Goal: Information Seeking & Learning: Learn about a topic

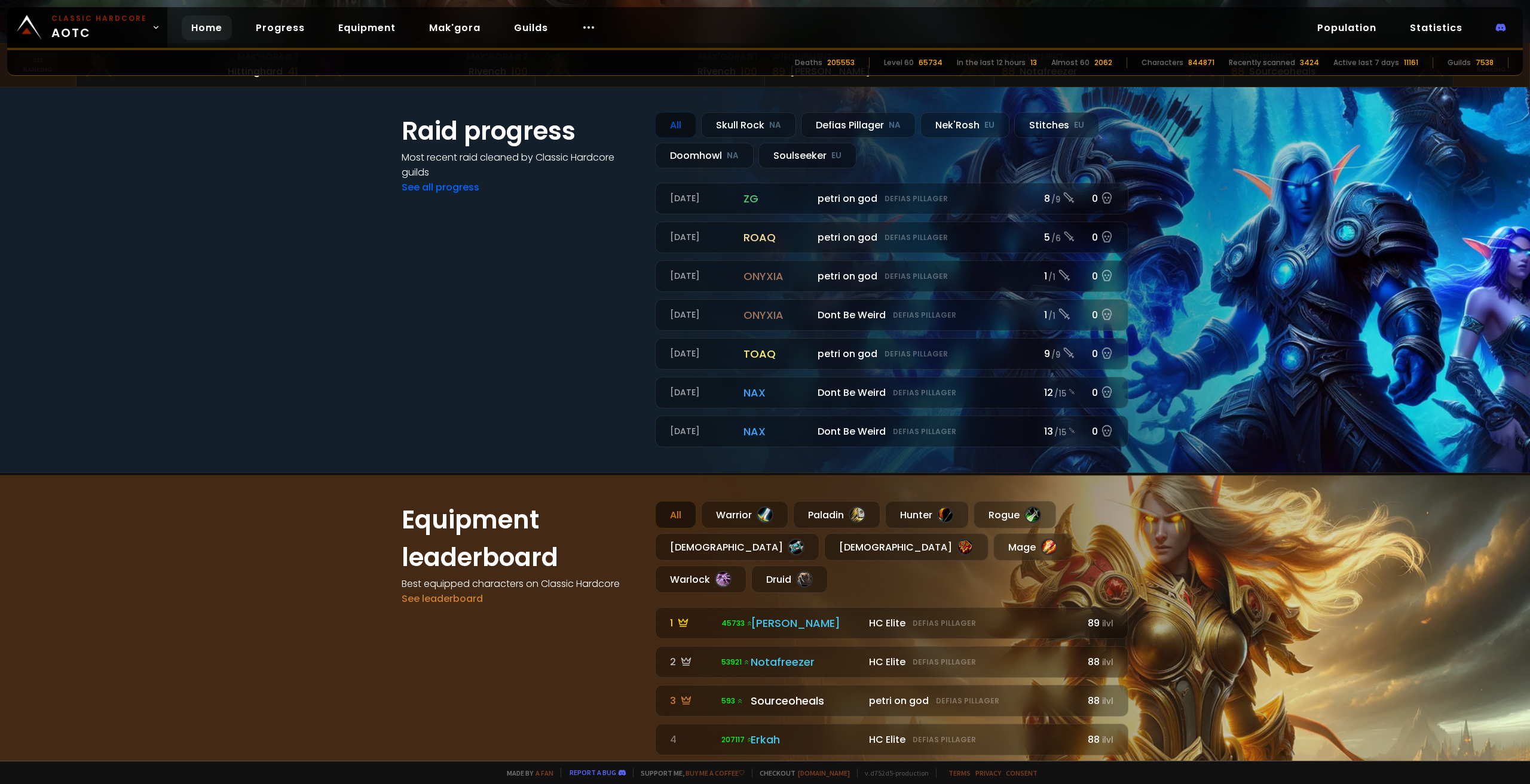
scroll to position [537, 0]
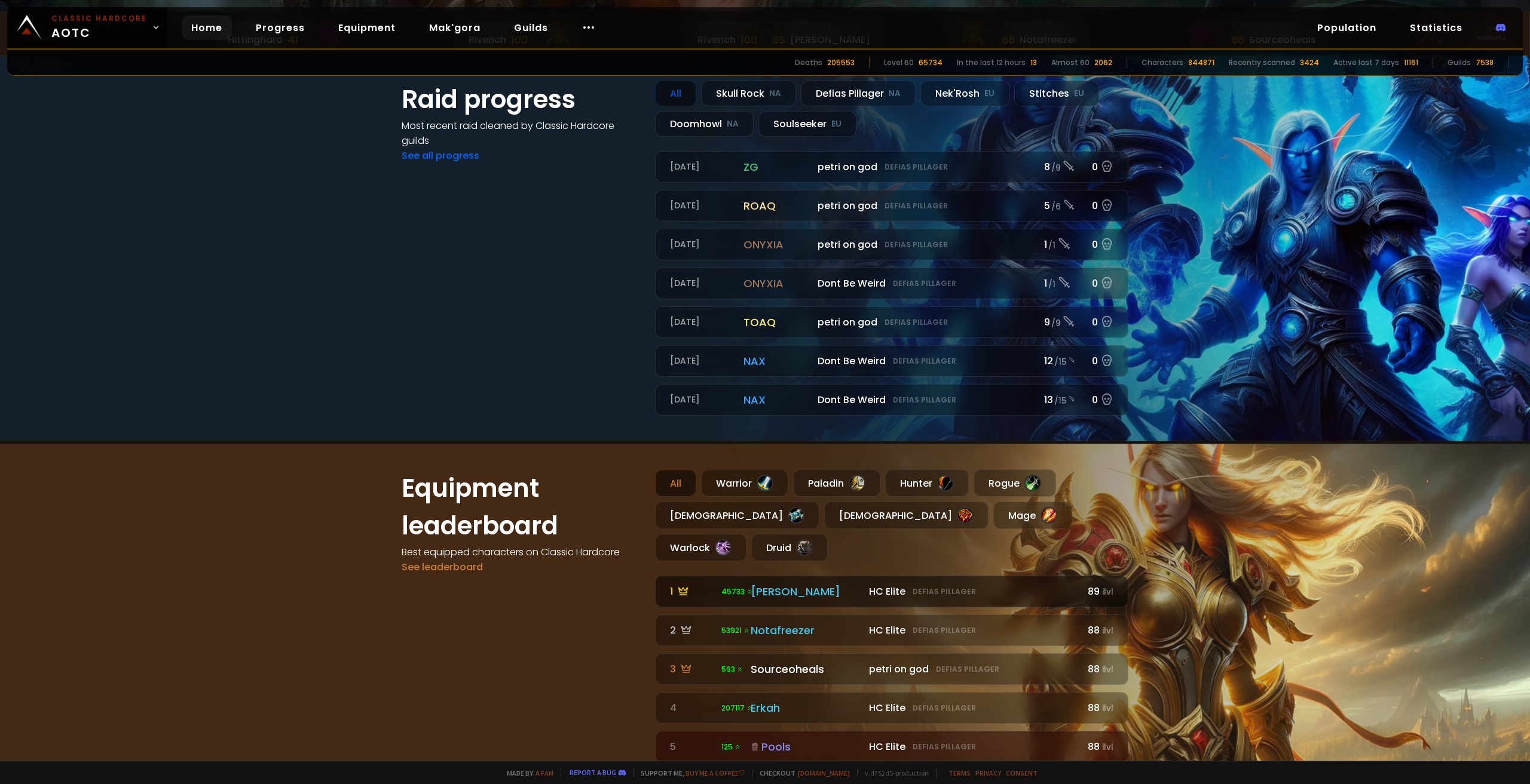
click at [770, 584] on div "[PERSON_NAME]" at bounding box center [806, 591] width 111 height 16
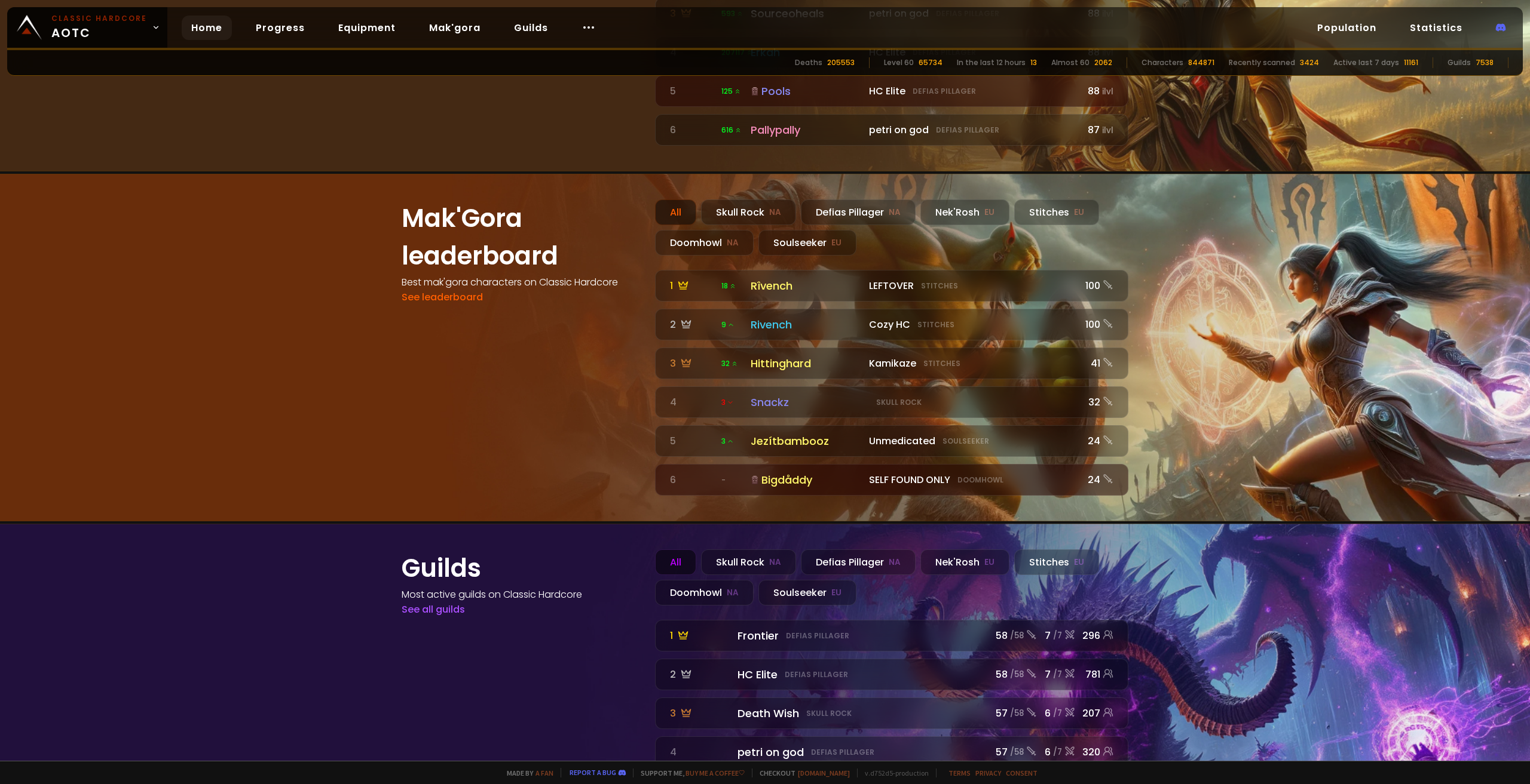
scroll to position [1252, 0]
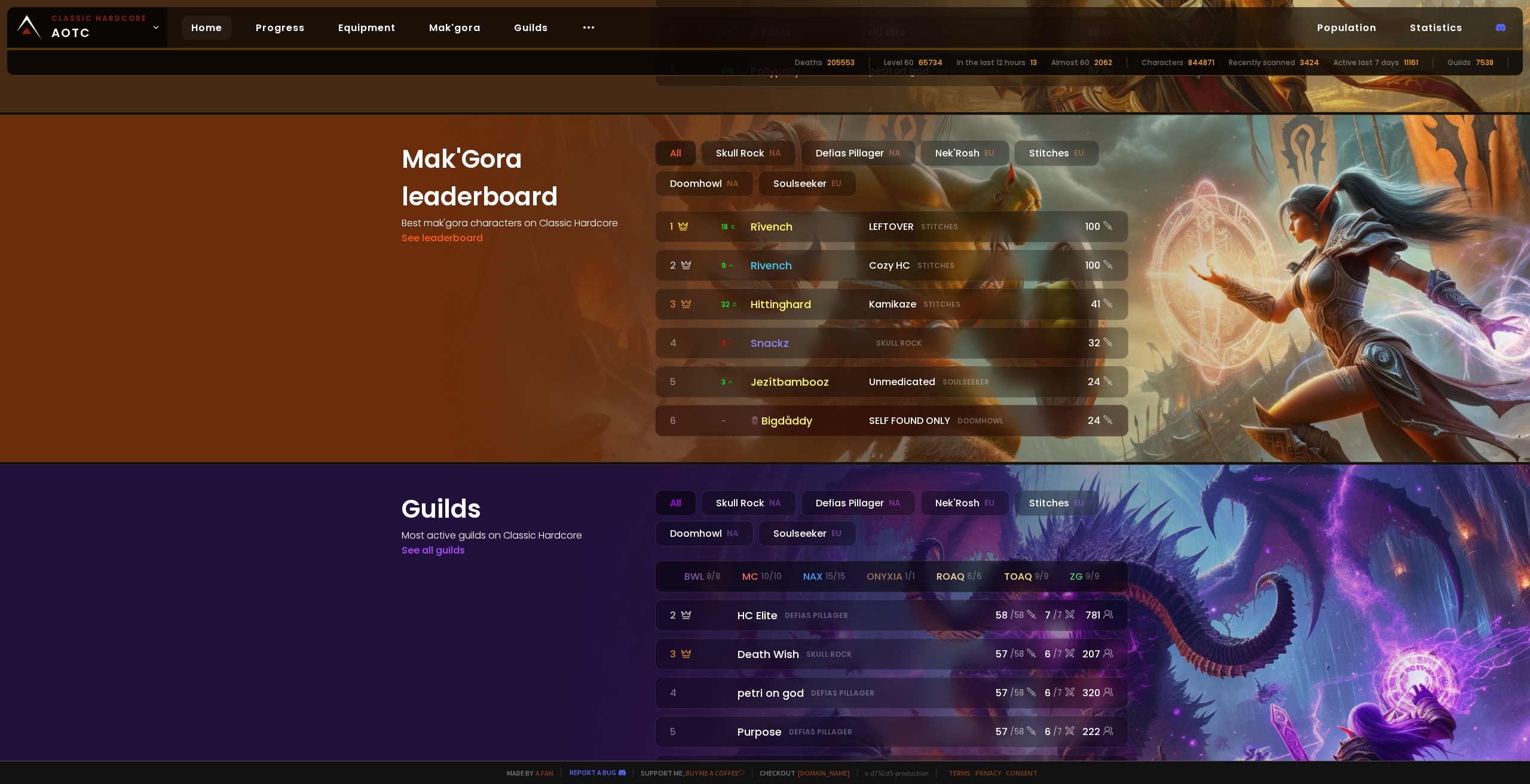
click at [762, 571] on small "10 / 10" at bounding box center [771, 577] width 21 height 12
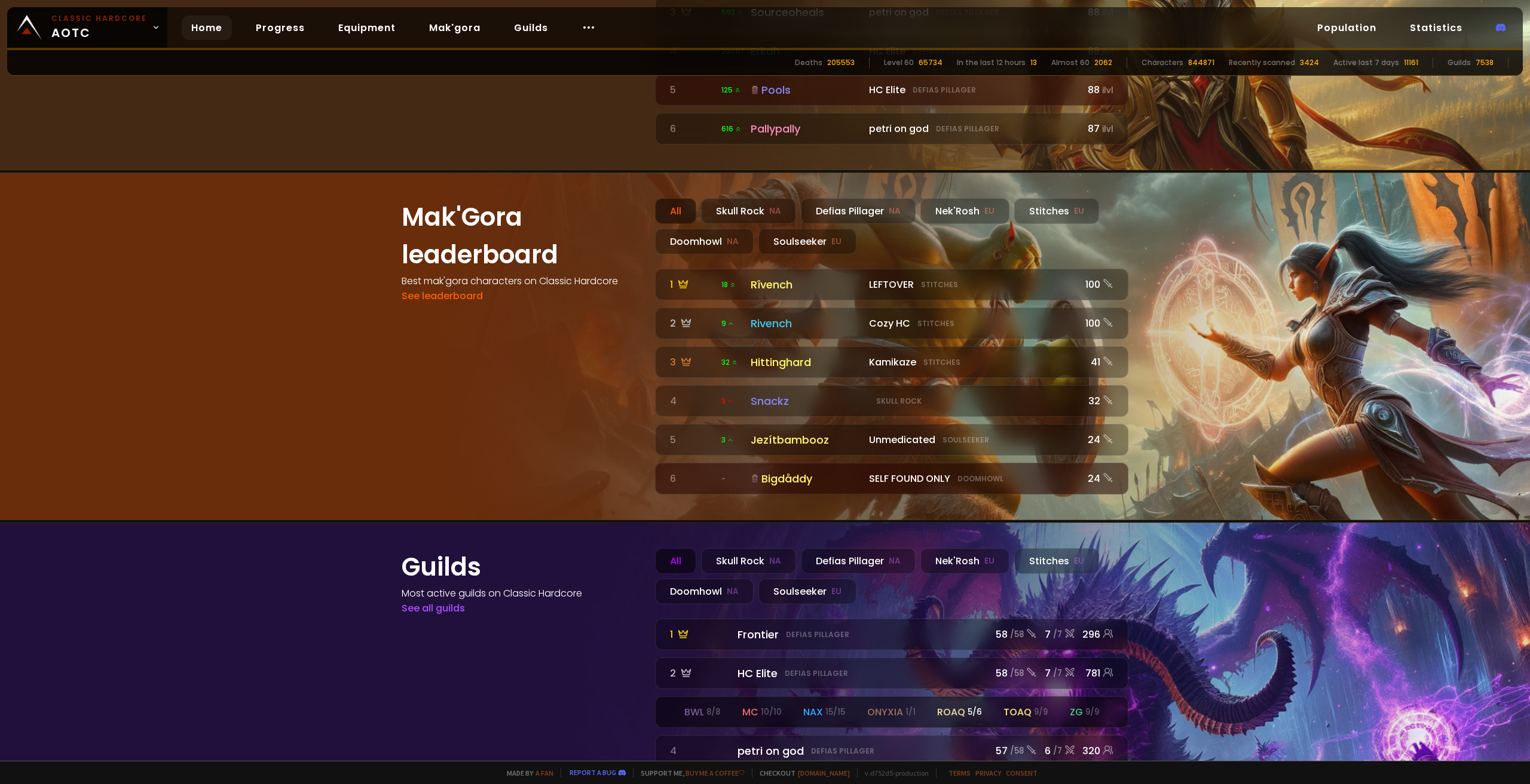
scroll to position [1252, 0]
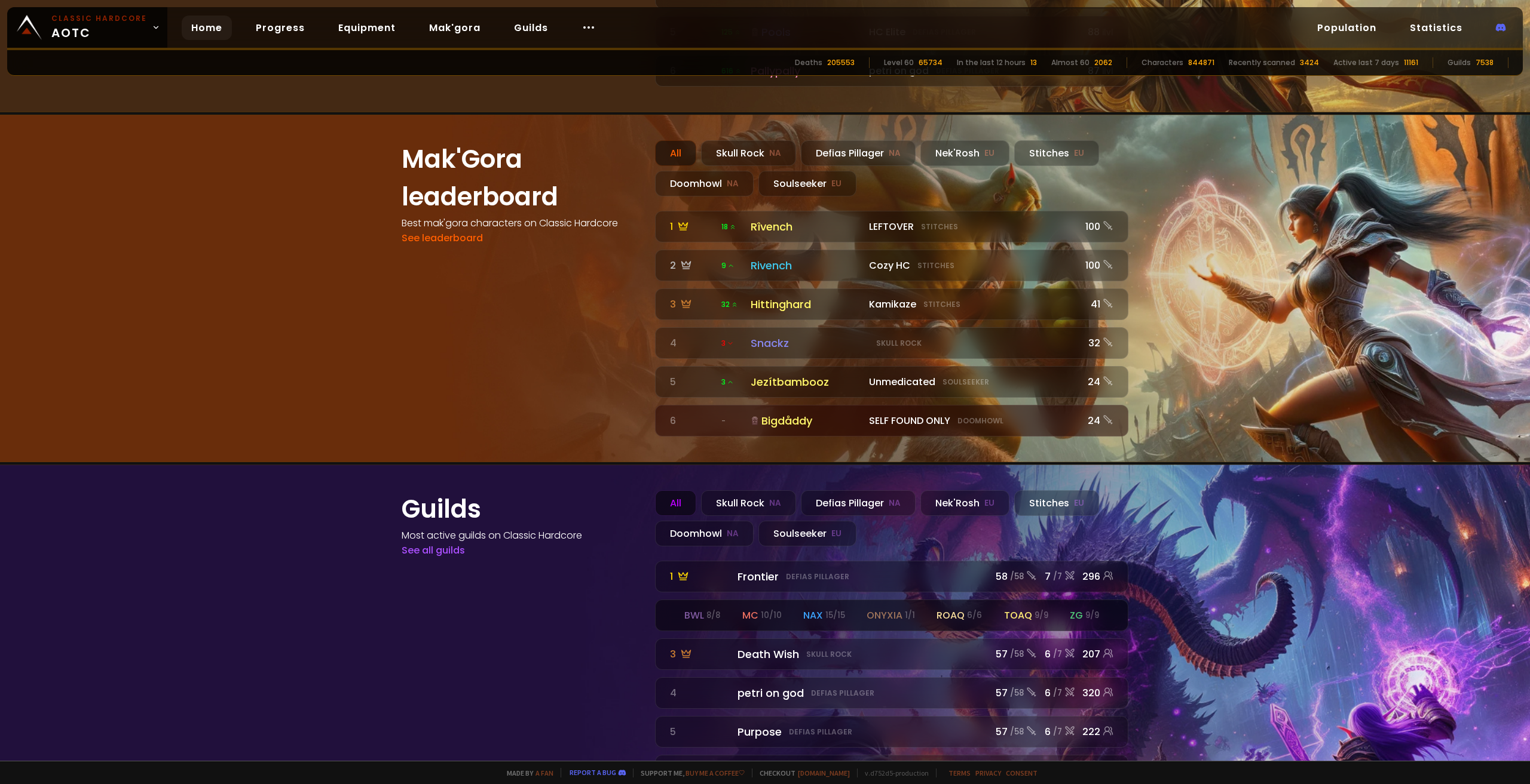
click at [798, 600] on div "bwl 8 / 8 mc 10 / 10 nax 15 / 15 onyxia 1 / 1 roaq 6 / 6 toaq 9 / 9 zg 9 / 9" at bounding box center [891, 616] width 472 height 30
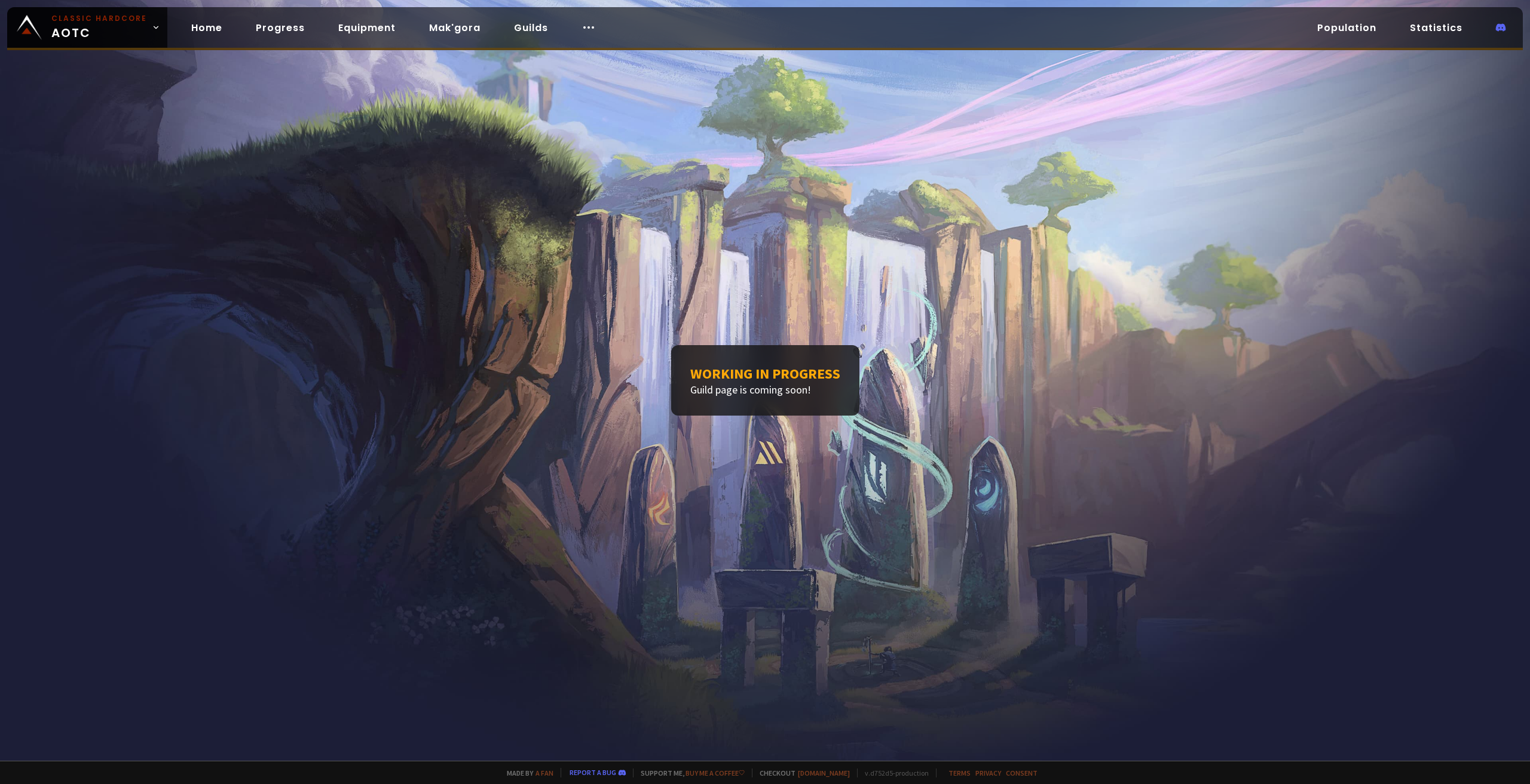
drag, startPoint x: 618, startPoint y: 562, endPoint x: 611, endPoint y: 565, distance: 7.6
